Goal: Transaction & Acquisition: Purchase product/service

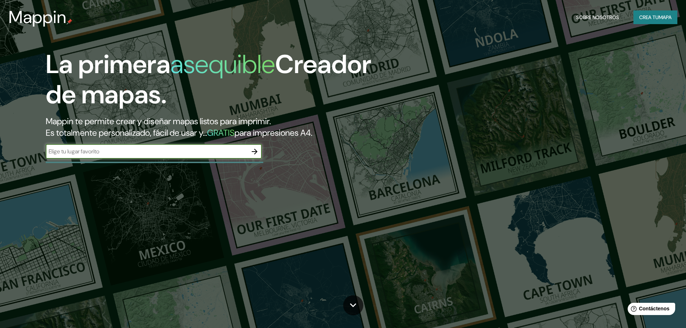
click at [202, 155] on input "text" at bounding box center [147, 151] width 202 height 8
type input "T"
type input "PARIÑAS, PERÚ"
click at [256, 155] on icon "button" at bounding box center [254, 151] width 9 height 9
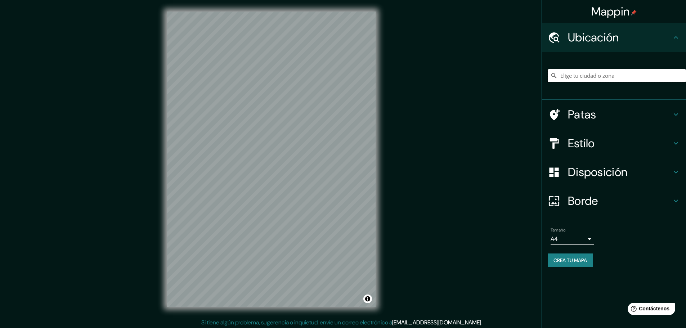
click at [632, 76] on input "Elige tu ciudad o zona" at bounding box center [617, 75] width 138 height 13
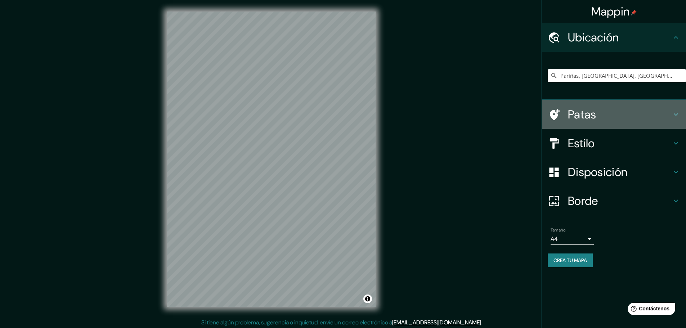
click at [594, 114] on font "Patas" at bounding box center [582, 114] width 28 height 15
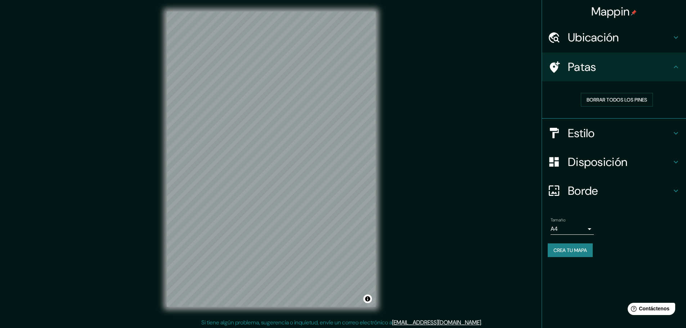
click at [606, 131] on h4 "Estilo" at bounding box center [620, 133] width 104 height 14
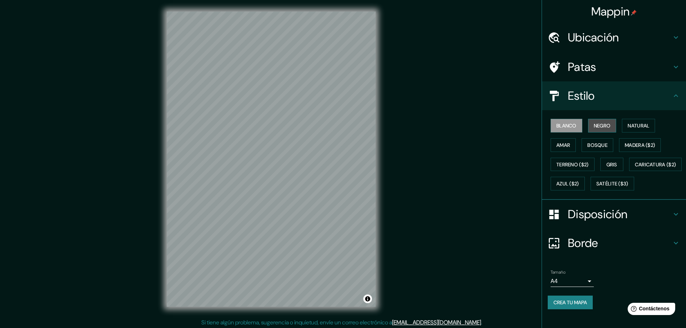
click at [600, 126] on font "Negro" at bounding box center [602, 125] width 17 height 6
click at [628, 125] on font "Natural" at bounding box center [639, 125] width 22 height 6
click at [557, 147] on font "Amar" at bounding box center [564, 145] width 14 height 6
click at [602, 161] on button "Gris" at bounding box center [611, 165] width 23 height 14
click at [566, 147] on button "Amar" at bounding box center [563, 145] width 25 height 14
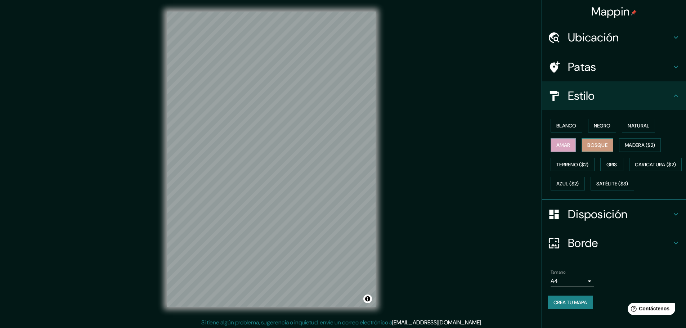
click at [594, 146] on font "Bosque" at bounding box center [598, 145] width 20 height 6
click at [622, 130] on button "Natural" at bounding box center [638, 126] width 33 height 14
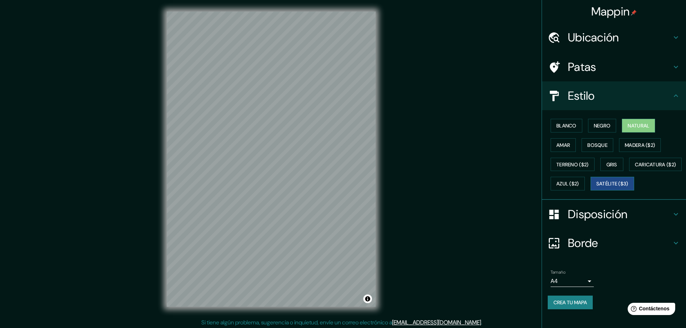
click at [597, 187] on font "Satélite ($3)" at bounding box center [613, 184] width 32 height 6
click at [566, 125] on font "Blanco" at bounding box center [567, 125] width 20 height 6
click at [605, 125] on font "Negro" at bounding box center [602, 125] width 17 height 6
click at [597, 187] on font "Satélite ($3)" at bounding box center [613, 184] width 32 height 6
click at [635, 168] on font "Caricatura ($2)" at bounding box center [655, 164] width 41 height 6
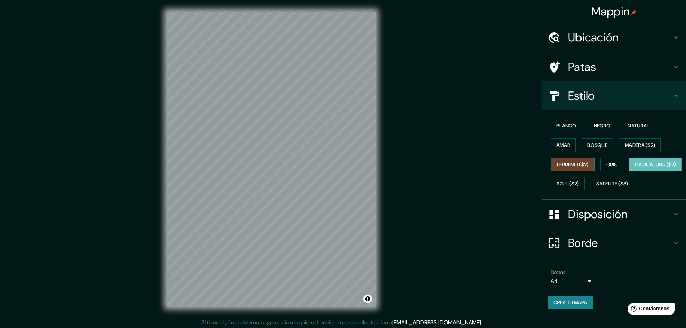
click at [573, 167] on font "Terreno ($2)" at bounding box center [573, 164] width 32 height 6
click at [596, 22] on div "Mappin" at bounding box center [614, 11] width 144 height 23
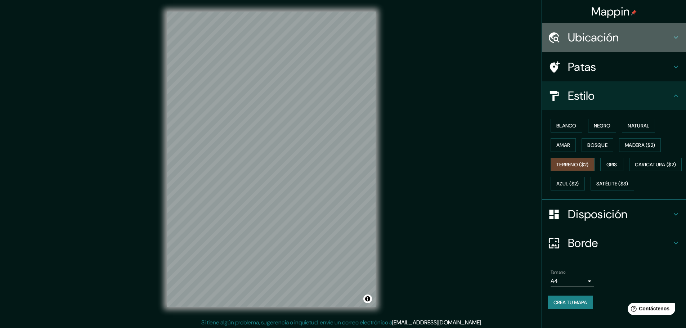
click at [594, 35] on font "Ubicación" at bounding box center [593, 37] width 51 height 15
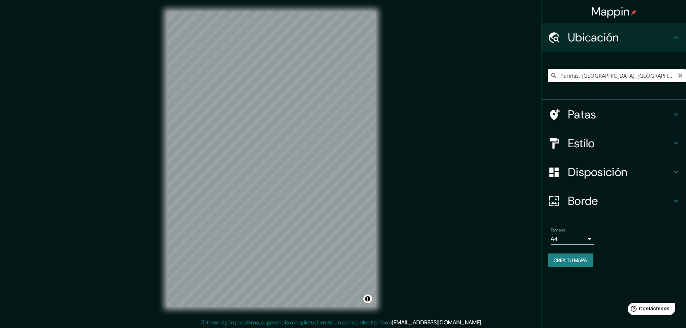
drag, startPoint x: 624, startPoint y: 77, endPoint x: 654, endPoint y: 77, distance: 30.3
click at [654, 77] on input "Pariñas, Departamento de Piura, Perú" at bounding box center [617, 75] width 138 height 13
drag, startPoint x: 664, startPoint y: 79, endPoint x: 460, endPoint y: 86, distance: 203.7
click at [460, 86] on div "Mappin Ubicación Pariñas, Departamento de Piura, Perú Patas Estilo Disposición …" at bounding box center [343, 165] width 686 height 330
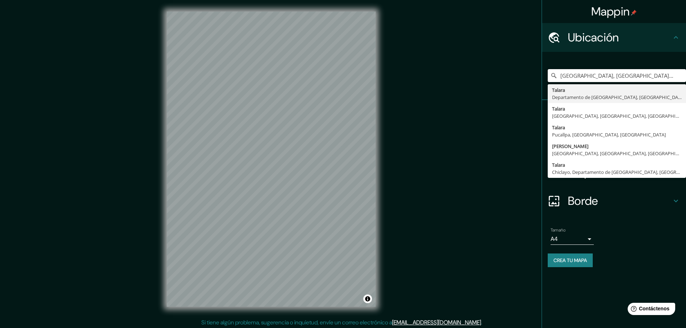
type input "Talara, Departamento de Piura, Perú"
click at [653, 201] on h4 "Borde" at bounding box center [620, 201] width 104 height 14
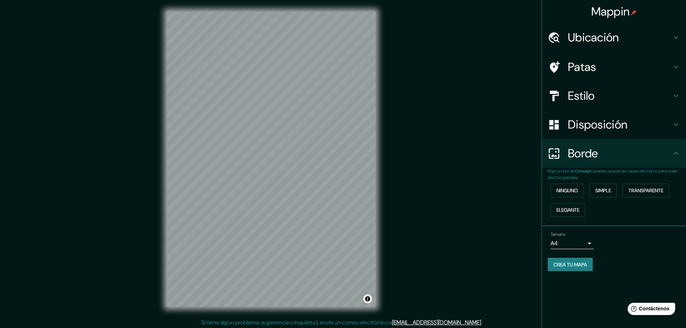
click at [591, 95] on font "Estilo" at bounding box center [581, 95] width 27 height 15
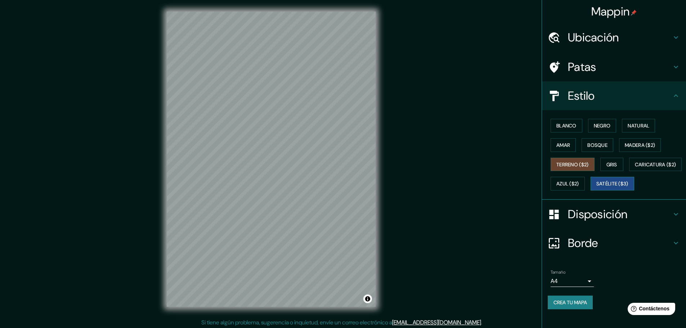
click at [597, 187] on font "Satélite ($3)" at bounding box center [613, 184] width 32 height 6
click at [628, 124] on font "Natural" at bounding box center [639, 125] width 22 height 6
click at [604, 125] on font "Negro" at bounding box center [602, 125] width 17 height 6
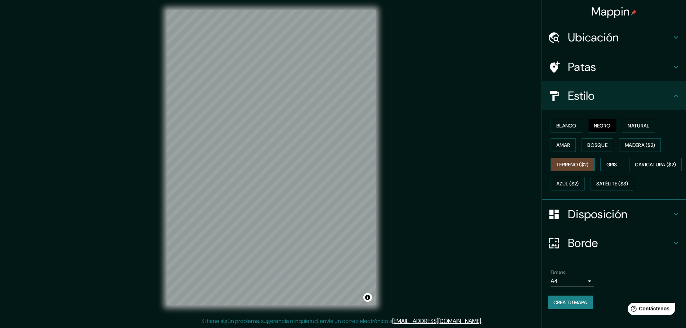
scroll to position [2, 0]
click at [567, 119] on button "Blanco" at bounding box center [567, 126] width 32 height 14
click at [606, 128] on font "Negro" at bounding box center [602, 125] width 17 height 6
click at [564, 146] on font "Amar" at bounding box center [564, 145] width 14 height 6
click at [590, 142] on font "Bosque" at bounding box center [598, 145] width 20 height 6
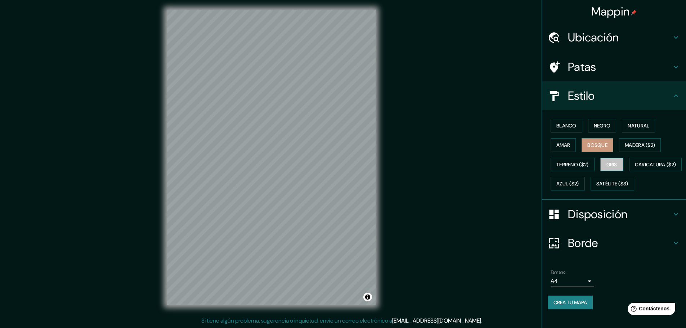
click at [608, 163] on font "Gris" at bounding box center [612, 164] width 11 height 6
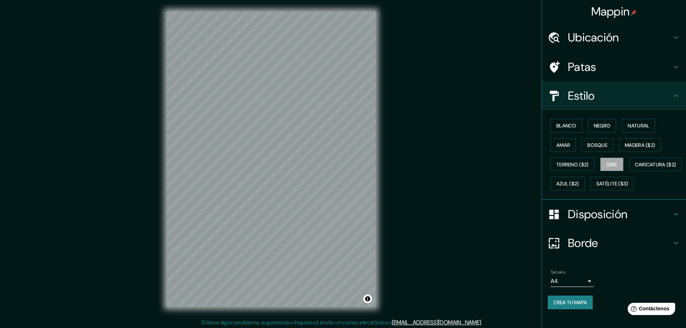
click at [572, 71] on font "Patas" at bounding box center [582, 66] width 28 height 15
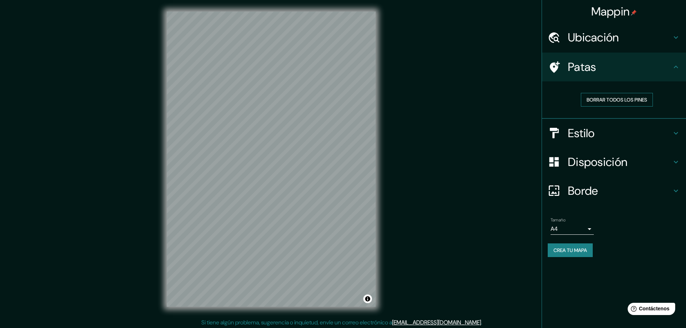
click at [609, 103] on font "Borrar todos los pines" at bounding box center [617, 100] width 61 height 6
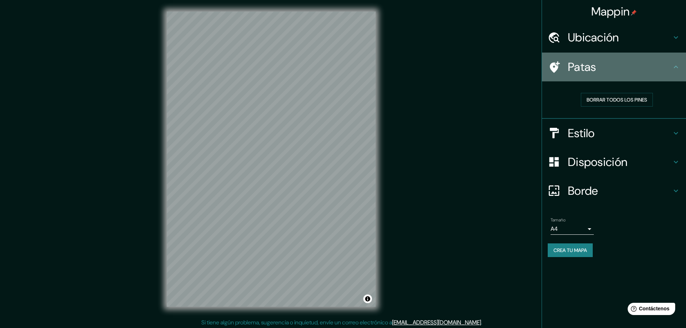
click at [617, 66] on h4 "Patas" at bounding box center [620, 67] width 104 height 14
click at [560, 67] on icon at bounding box center [554, 67] width 13 height 13
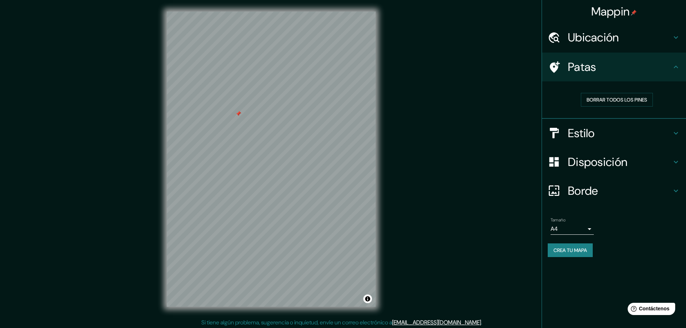
click at [578, 227] on body "Mappin Ubicación Talara, Departamento de Piura, Perú Talara Departamento de Piu…" at bounding box center [343, 164] width 686 height 328
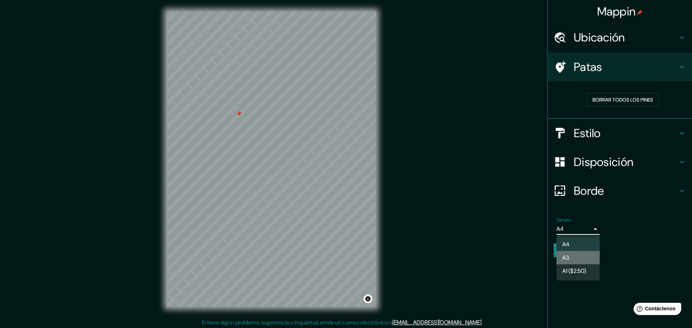
click at [577, 257] on li "A3" at bounding box center [577, 257] width 43 height 13
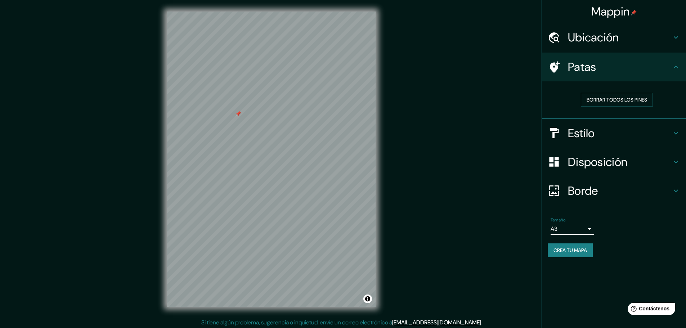
click at [582, 232] on body "Mappin Ubicación Talara, Departamento de Piura, Perú Talara Departamento de Piu…" at bounding box center [343, 164] width 686 height 328
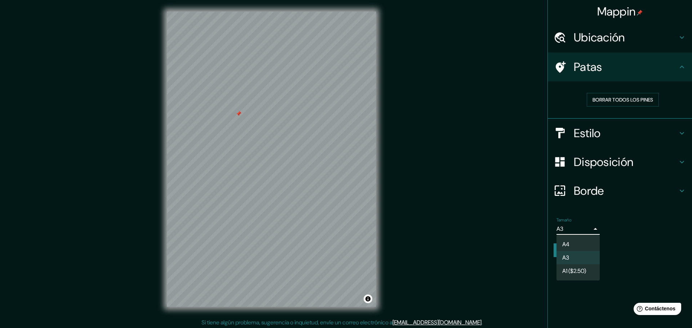
click at [576, 271] on font "A1 ($2.50)" at bounding box center [574, 271] width 24 height 8
type input "a3"
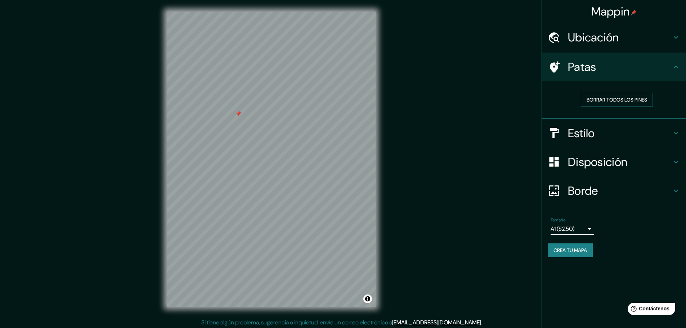
click at [578, 249] on font "Crea tu mapa" at bounding box center [571, 250] width 34 height 6
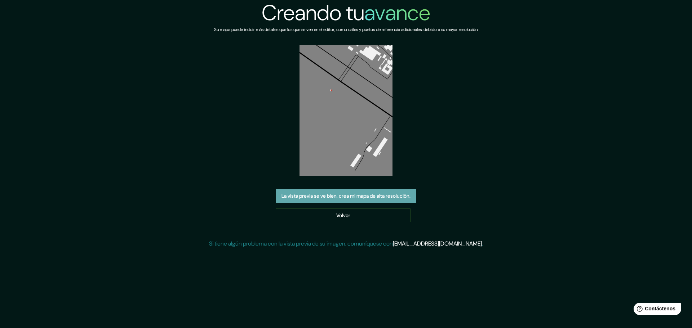
click at [299, 198] on font "La vista previa se ve bien, crea mi mapa de alta resolución." at bounding box center [345, 196] width 129 height 6
click at [346, 211] on font "Volver" at bounding box center [343, 215] width 14 height 9
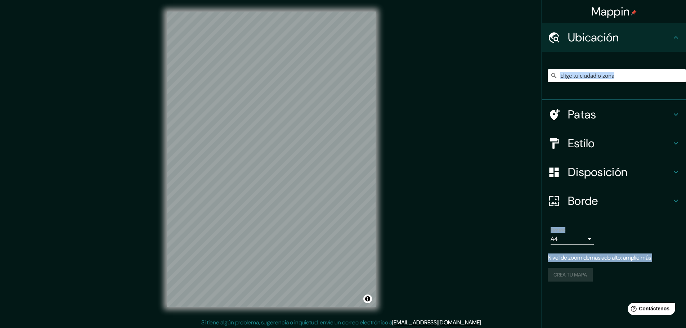
drag, startPoint x: 628, startPoint y: 70, endPoint x: 487, endPoint y: 90, distance: 141.8
click at [487, 90] on div "Mappin Ubicación Patas Estilo Disposición Borde Elige un borde. Consejo : puede…" at bounding box center [343, 165] width 686 height 330
click at [590, 84] on div at bounding box center [617, 76] width 138 height 36
click at [590, 76] on input "Elige tu ciudad o zona" at bounding box center [617, 75] width 138 height 13
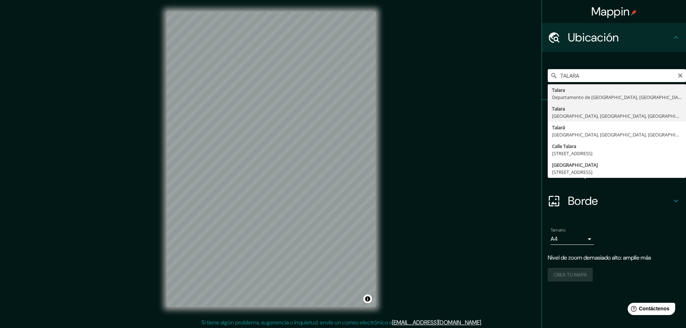
type input "Talara, Talara, Departamento de Piura, Perú"
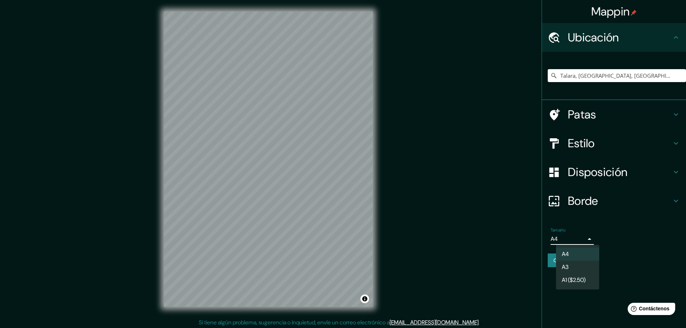
click at [581, 245] on body "Mappin Ubicación Talara, Talara, Departamento de Piura, Perú Patas Estilo Dispo…" at bounding box center [343, 164] width 686 height 328
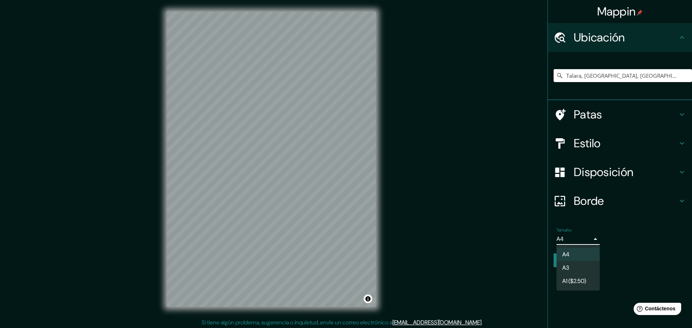
click at [570, 264] on li "A3" at bounding box center [577, 267] width 43 height 13
type input "a4"
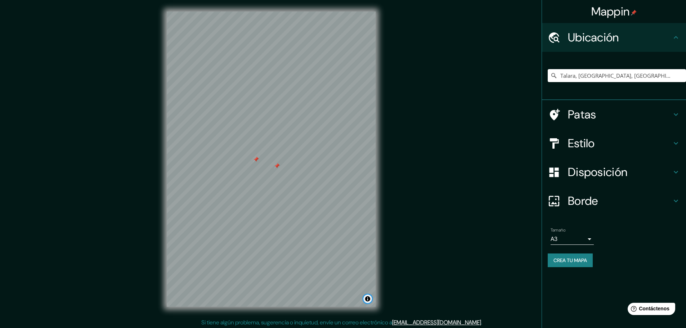
click at [366, 299] on button "Activar o desactivar atribución" at bounding box center [367, 299] width 9 height 9
click at [581, 177] on font "Disposición" at bounding box center [597, 172] width 59 height 15
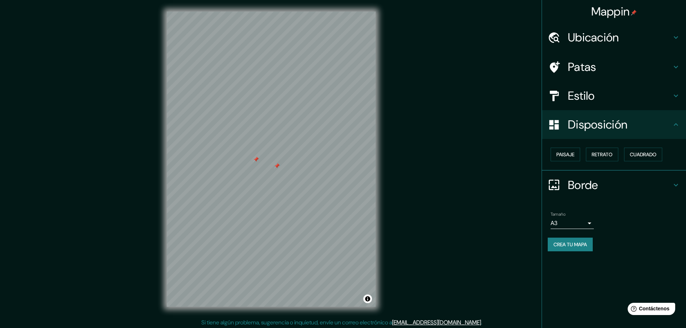
click at [562, 147] on div "Paisaje Retrato Cuadrado" at bounding box center [617, 154] width 138 height 19
click at [571, 155] on font "Paisaje" at bounding box center [566, 154] width 18 height 6
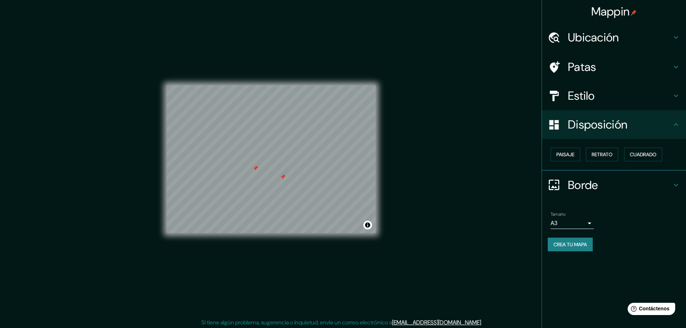
click at [592, 89] on font "Estilo" at bounding box center [581, 95] width 27 height 15
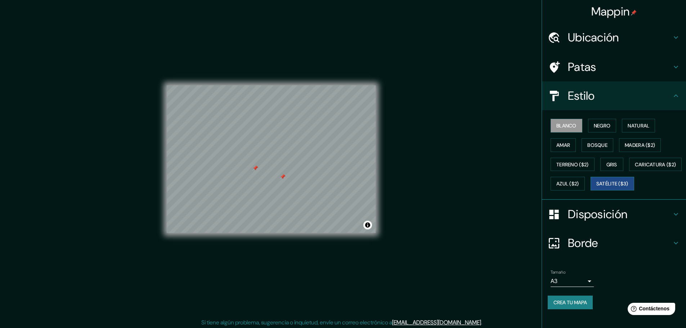
click at [597, 188] on font "Satélite ($3)" at bounding box center [613, 183] width 32 height 9
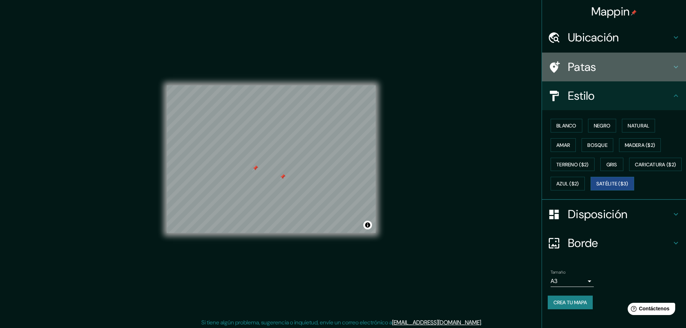
click at [589, 62] on font "Patas" at bounding box center [582, 66] width 28 height 15
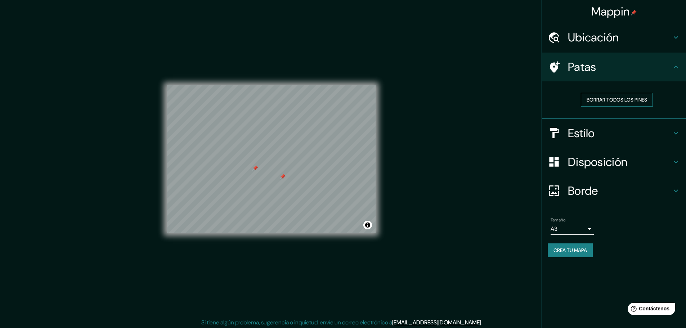
click at [619, 101] on font "Borrar todos los pines" at bounding box center [617, 100] width 61 height 6
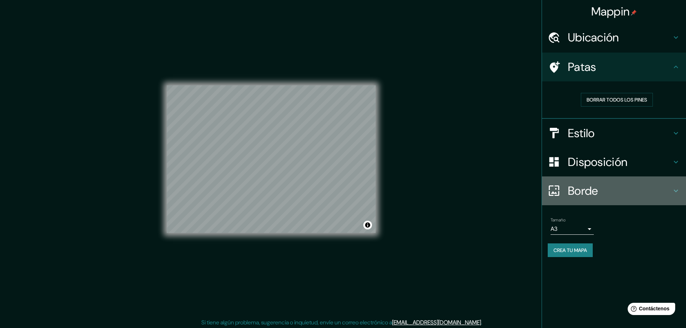
click at [580, 190] on font "Borde" at bounding box center [583, 190] width 30 height 15
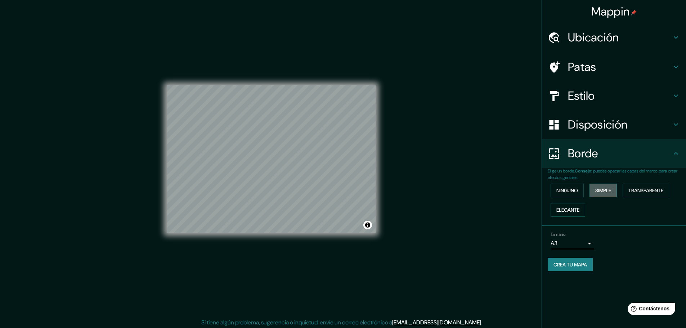
click at [597, 192] on font "Simple" at bounding box center [603, 190] width 16 height 6
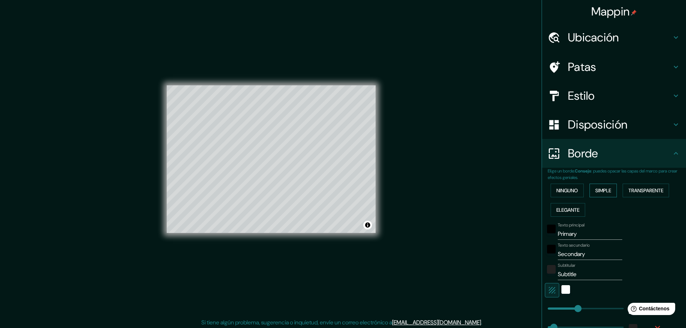
click at [597, 192] on font "Simple" at bounding box center [603, 190] width 16 height 6
type input "46"
click at [542, 188] on div "Elige un borde. Consejo : puedes opacar las capas del marco para crear efectos …" at bounding box center [614, 263] width 144 height 190
click at [557, 186] on font "Ninguno" at bounding box center [568, 190] width 22 height 9
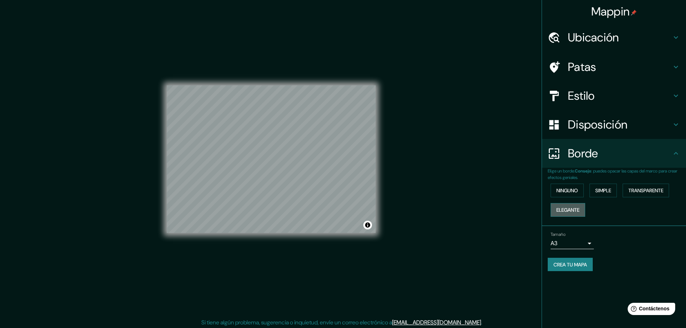
click at [559, 207] on font "Elegante" at bounding box center [568, 210] width 23 height 6
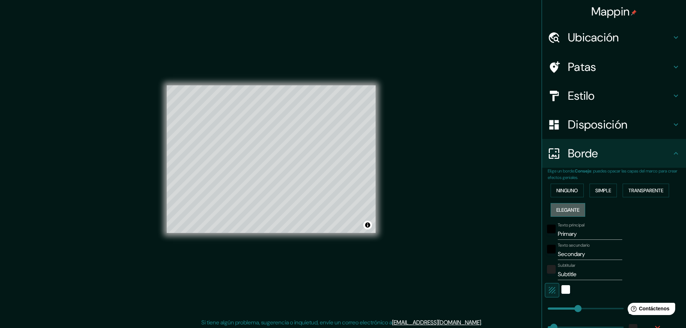
click at [559, 207] on font "Elegante" at bounding box center [568, 210] width 23 height 6
type input "46"
type input "23"
click at [561, 199] on div "Ninguno Simple Transparente Elegante" at bounding box center [617, 200] width 138 height 39
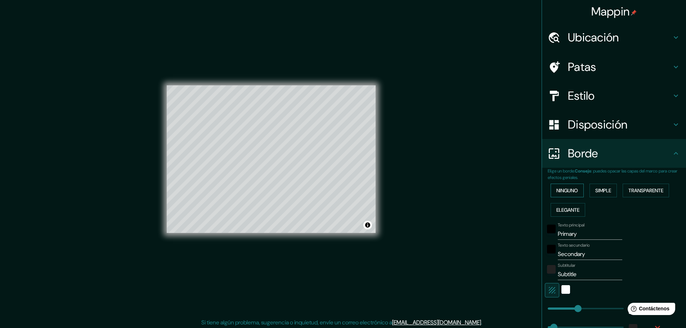
click at [561, 189] on font "Ninguno" at bounding box center [568, 190] width 22 height 6
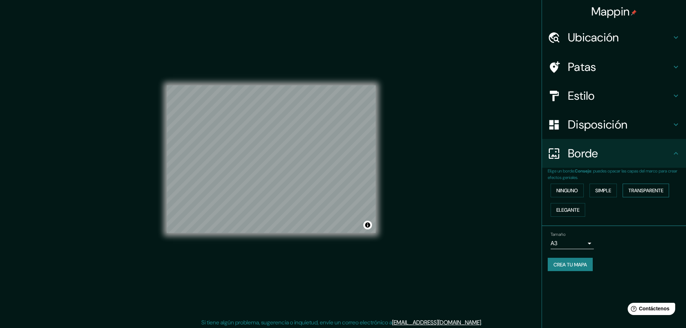
click at [655, 191] on font "Transparente" at bounding box center [646, 190] width 35 height 6
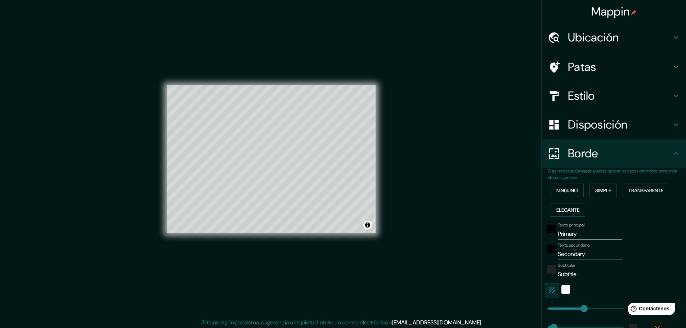
click at [542, 190] on div "Elige un borde. Consejo : puedes opacar las capas del marco para crear efectos …" at bounding box center [614, 263] width 144 height 190
click at [557, 187] on font "Ninguno" at bounding box center [568, 190] width 22 height 6
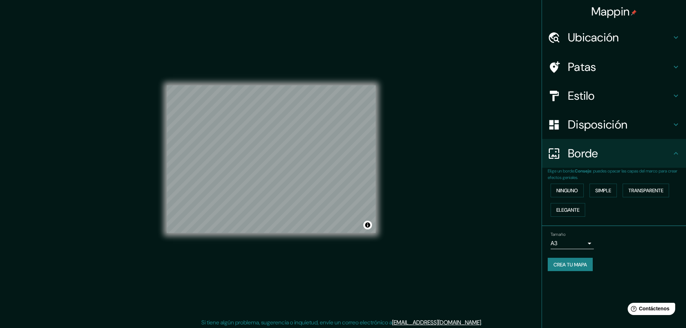
click at [599, 115] on div "Disposición" at bounding box center [614, 124] width 144 height 29
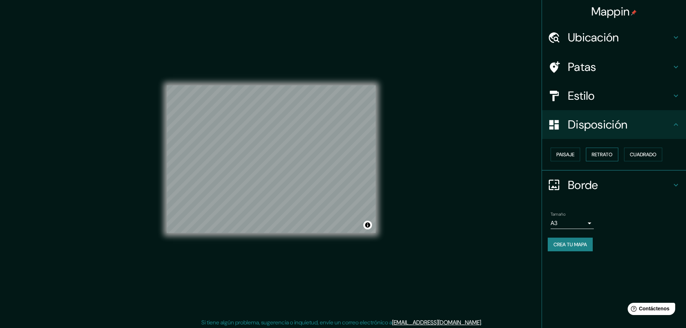
click at [599, 157] on font "Retrato" at bounding box center [602, 154] width 21 height 6
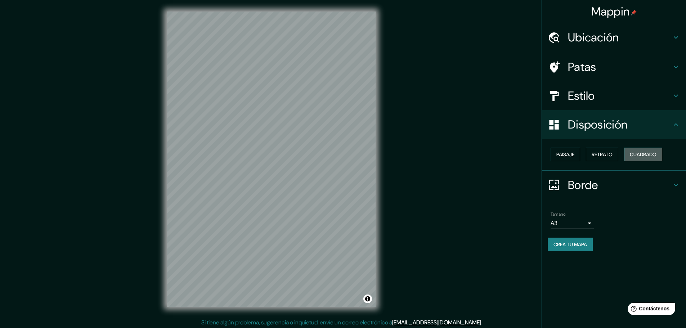
click at [642, 152] on font "Cuadrado" at bounding box center [643, 154] width 27 height 6
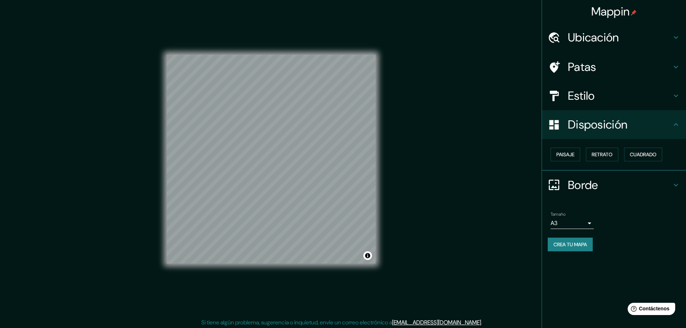
click at [582, 155] on div "Paisaje Retrato Cuadrado" at bounding box center [617, 154] width 138 height 19
click at [574, 156] on font "Paisaje" at bounding box center [566, 154] width 18 height 6
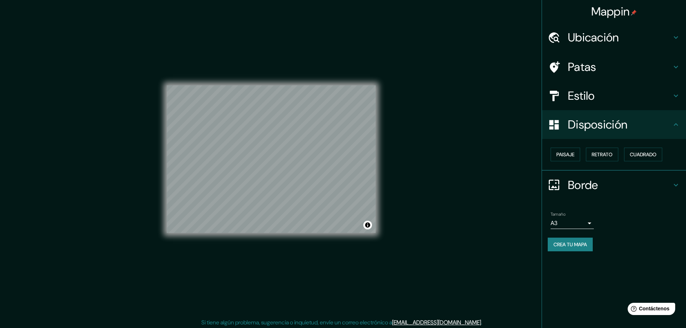
click at [577, 94] on font "Estilo" at bounding box center [581, 95] width 27 height 15
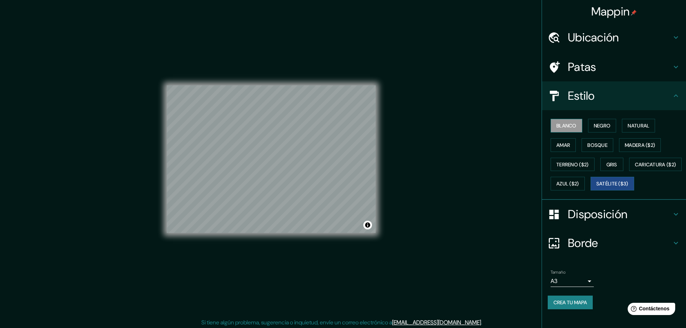
click at [569, 128] on font "Blanco" at bounding box center [567, 125] width 20 height 6
click at [597, 187] on font "Satélite ($3)" at bounding box center [613, 184] width 32 height 6
click at [615, 161] on button "Gris" at bounding box center [611, 165] width 23 height 14
click at [597, 188] on font "Satélite ($3)" at bounding box center [613, 183] width 32 height 9
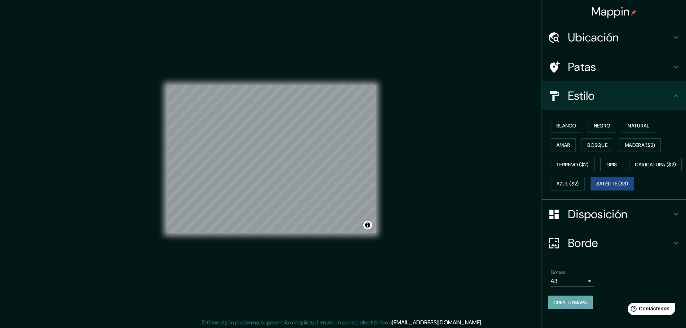
click at [566, 306] on font "Crea tu mapa" at bounding box center [571, 302] width 34 height 6
click at [548, 309] on button "Crea tu mapa" at bounding box center [570, 303] width 45 height 14
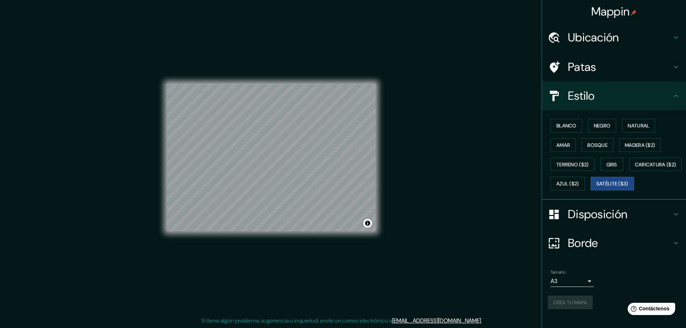
scroll to position [0, 0]
click at [614, 71] on h4 "Patas" at bounding box center [620, 67] width 104 height 14
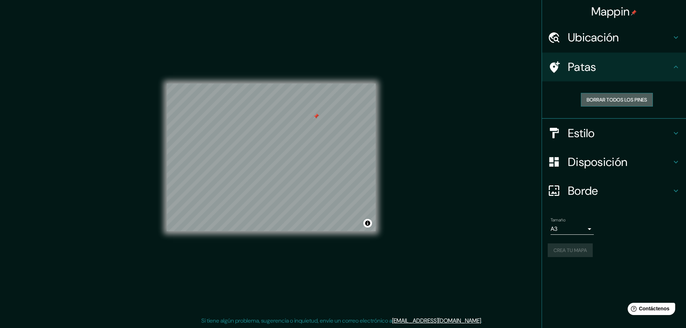
click at [607, 95] on button "Borrar todos los pines" at bounding box center [617, 100] width 72 height 14
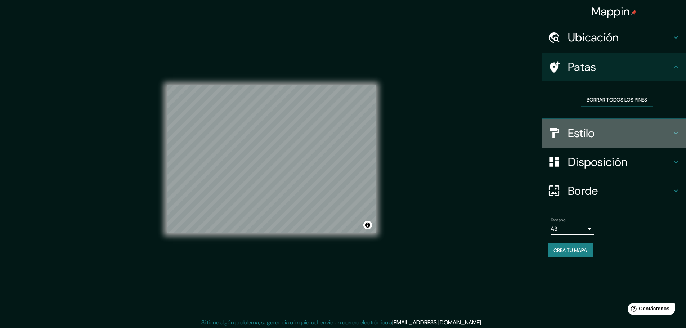
click at [671, 128] on h4 "Estilo" at bounding box center [620, 133] width 104 height 14
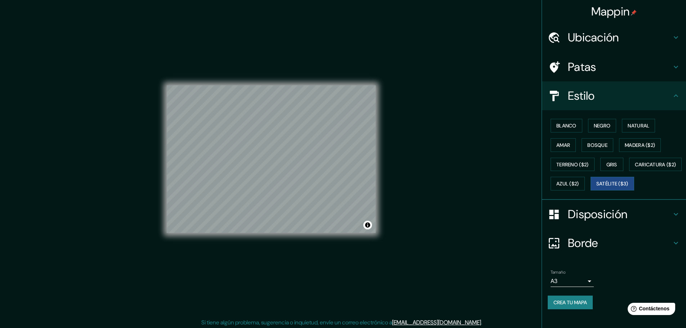
click at [670, 219] on div "Disposición" at bounding box center [614, 214] width 144 height 29
